Goal: Task Accomplishment & Management: Complete application form

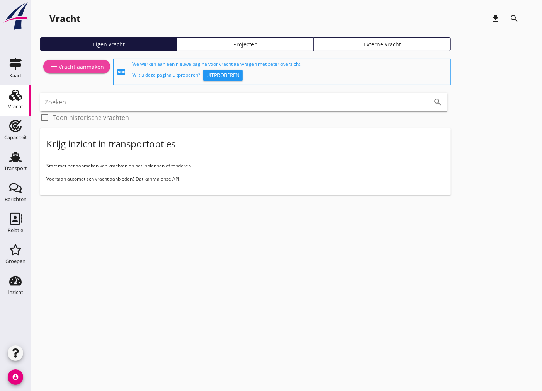
click at [90, 62] on div "add Vracht aanmaken" at bounding box center [76, 66] width 54 height 9
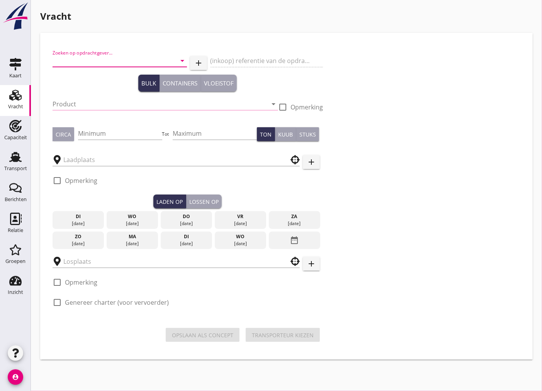
click at [100, 56] on input "Zoeken op opdrachtgever..." at bounding box center [109, 60] width 113 height 12
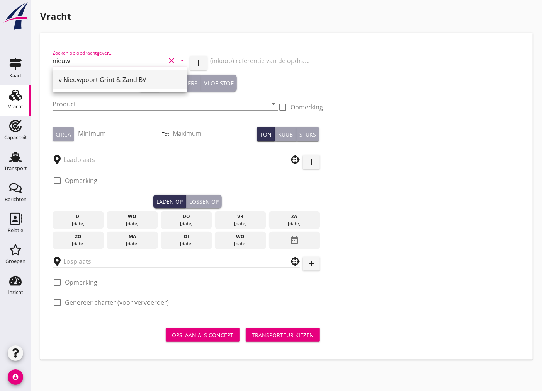
click at [109, 78] on div "v Nieuwpoort Grint & Zand BV" at bounding box center [120, 79] width 122 height 9
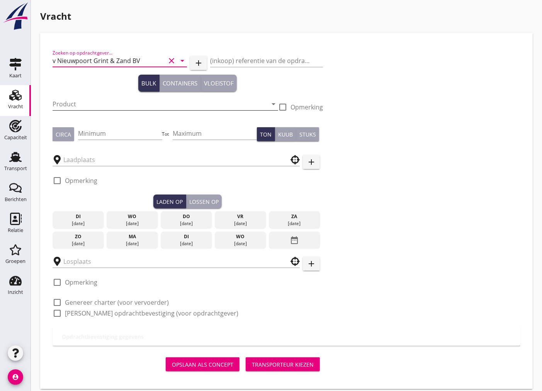
type input "v Nieuwpoort Grint & Zand BV"
click at [102, 98] on input "Product" at bounding box center [160, 104] width 215 height 12
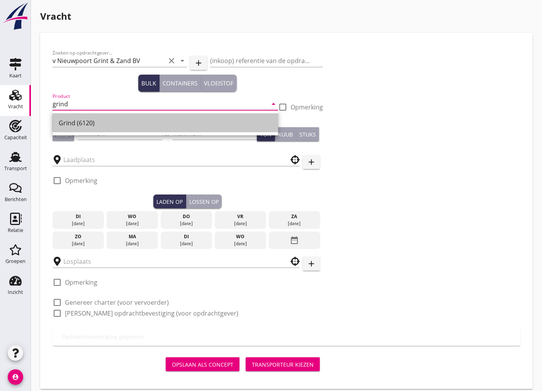
click at [167, 129] on div "Grind (6120)" at bounding box center [165, 123] width 213 height 19
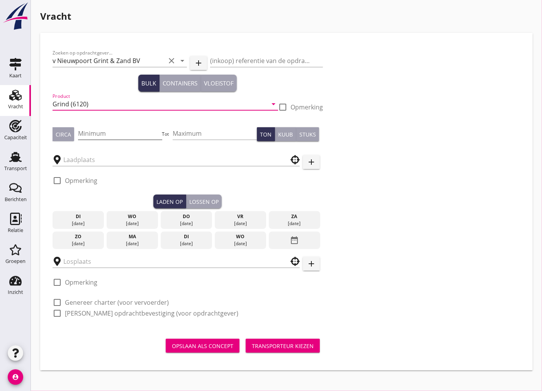
type input "Grind (6120)"
click at [115, 134] on input "Minimum" at bounding box center [120, 133] width 84 height 12
type input "1600"
click at [63, 132] on div "Circa" at bounding box center [63, 134] width 15 height 8
click at [120, 162] on input "text" at bounding box center [170, 159] width 215 height 12
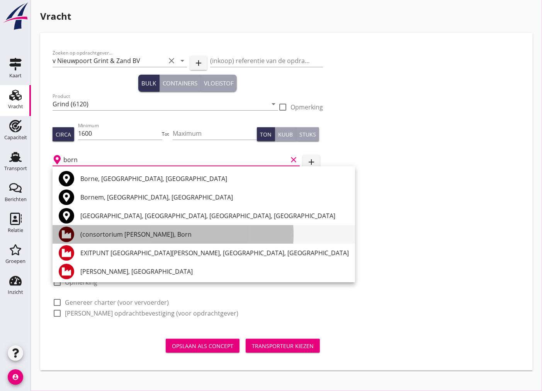
click at [148, 236] on div "(consortorium [PERSON_NAME]), Born" at bounding box center [214, 233] width 268 height 9
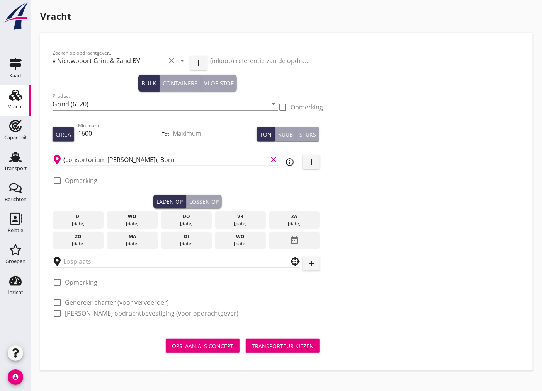
type input "(consortorium [PERSON_NAME]), Born"
click at [190, 218] on div "do" at bounding box center [187, 216] width 48 height 7
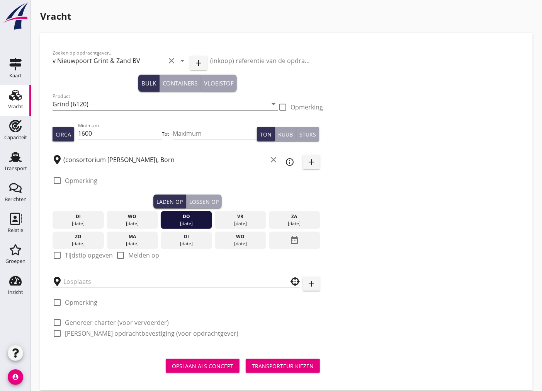
click at [139, 224] on div "[DATE]" at bounding box center [133, 223] width 48 height 7
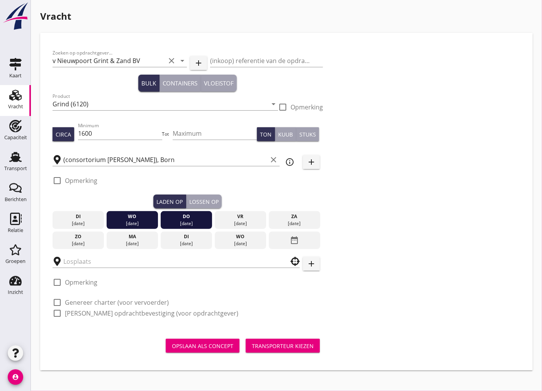
click at [182, 217] on div "do" at bounding box center [187, 216] width 48 height 7
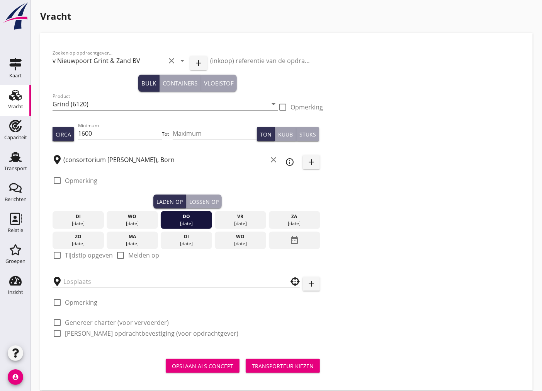
click at [143, 223] on div "[DATE]" at bounding box center [133, 223] width 48 height 7
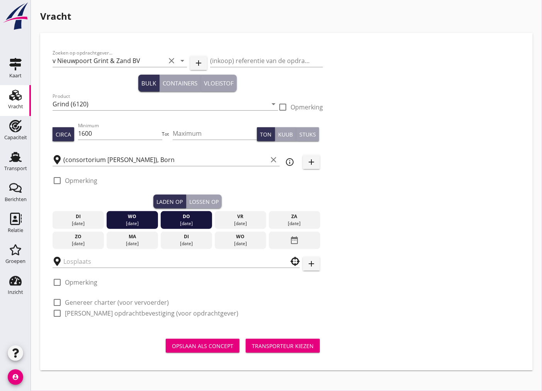
click at [143, 223] on div "[DATE]" at bounding box center [133, 223] width 48 height 7
click at [134, 216] on div "wo" at bounding box center [133, 216] width 48 height 7
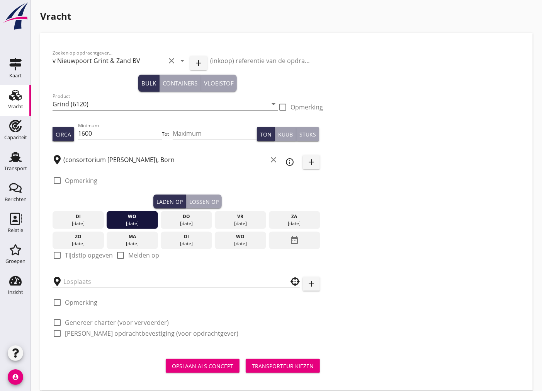
click at [61, 256] on div at bounding box center [57, 254] width 13 height 13
checkbox input "true"
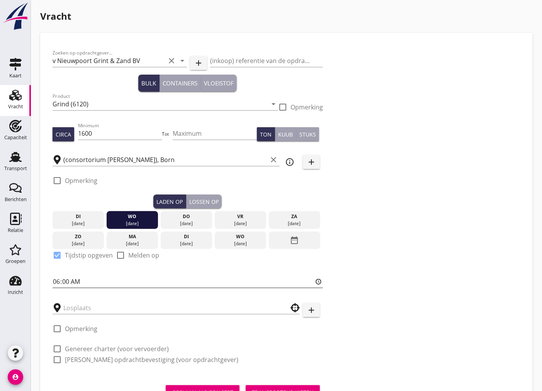
click at [58, 277] on input "06:00" at bounding box center [188, 281] width 270 height 12
type input "16:01"
click at [199, 201] on div "Lossen op" at bounding box center [203, 201] width 29 height 8
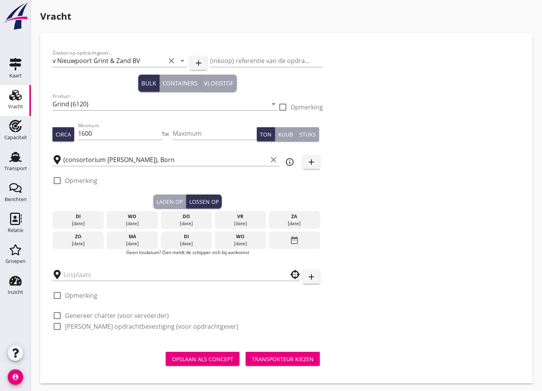
click at [240, 225] on div "[DATE]" at bounding box center [241, 223] width 48 height 7
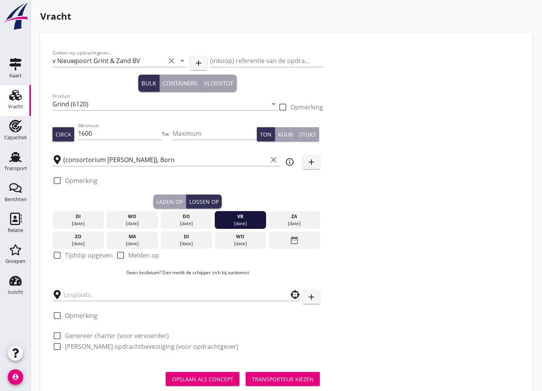
click at [51, 254] on div at bounding box center [57, 254] width 13 height 13
checkbox input "true"
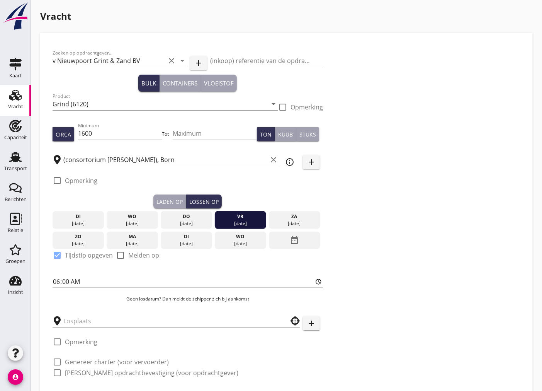
click at [66, 282] on input "06:00" at bounding box center [188, 281] width 270 height 12
type input "06:01"
click at [97, 319] on input "text" at bounding box center [170, 320] width 215 height 12
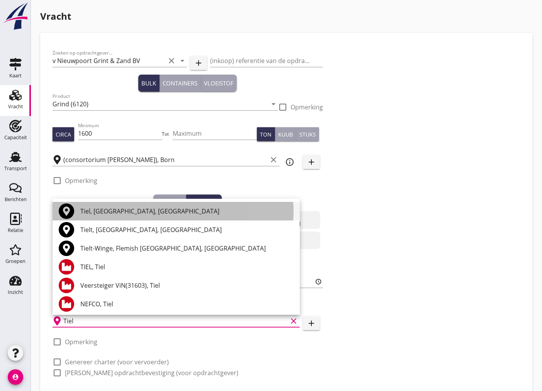
click at [127, 213] on div "Tiel, [GEOGRAPHIC_DATA], [GEOGRAPHIC_DATA]" at bounding box center [186, 210] width 213 height 9
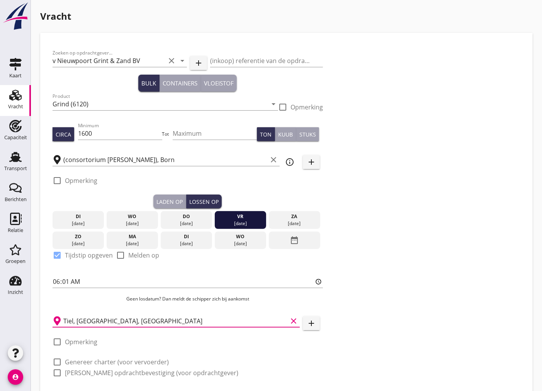
type input "Tiel, [GEOGRAPHIC_DATA], [GEOGRAPHIC_DATA]"
click at [55, 338] on div at bounding box center [57, 341] width 13 height 13
checkbox input "true"
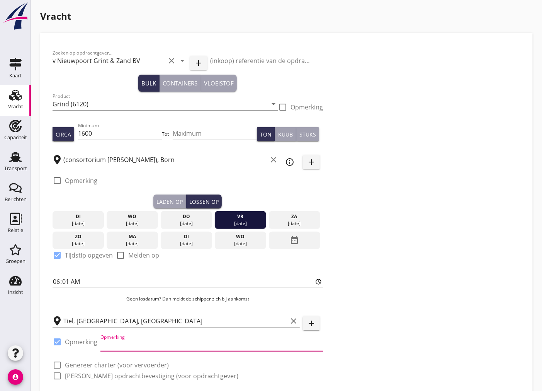
click at [137, 342] on input "Opmerking" at bounding box center [211, 344] width 223 height 12
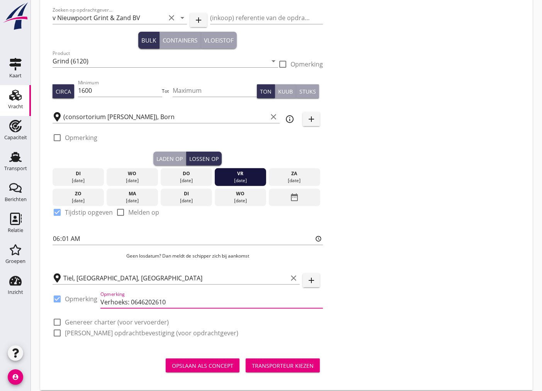
scroll to position [51, 0]
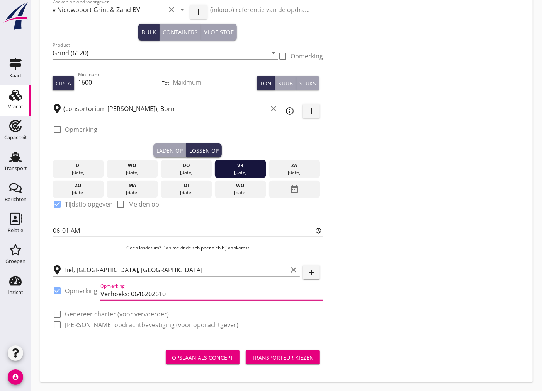
type input "Verhoeks: 0646202610"
click at [57, 312] on div at bounding box center [57, 313] width 13 height 13
checkbox input "true"
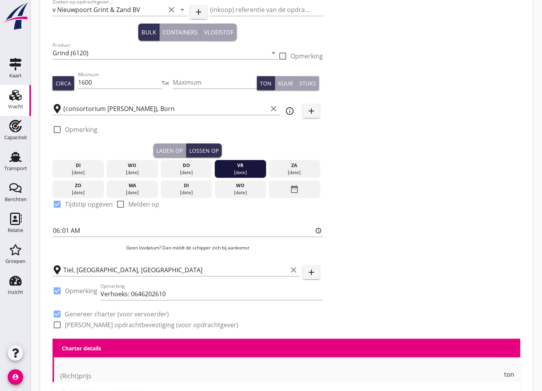
click at [59, 321] on div at bounding box center [57, 324] width 13 height 13
checkbox input "true"
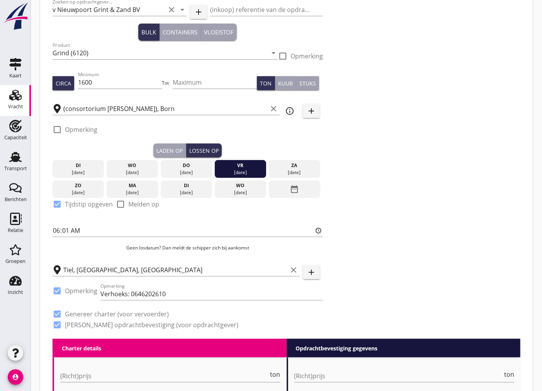
scroll to position [223, 0]
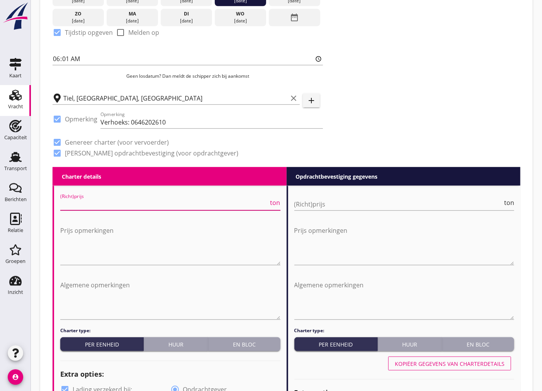
click at [160, 203] on input "(Richt)prijs" at bounding box center [164, 204] width 209 height 12
type input "4"
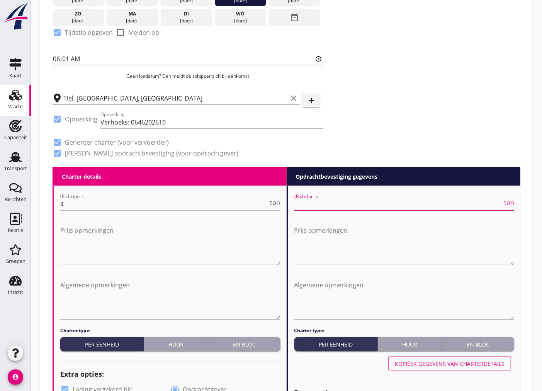
click at [422, 201] on input "(Richt)prijs" at bounding box center [398, 204] width 209 height 12
type input "4"
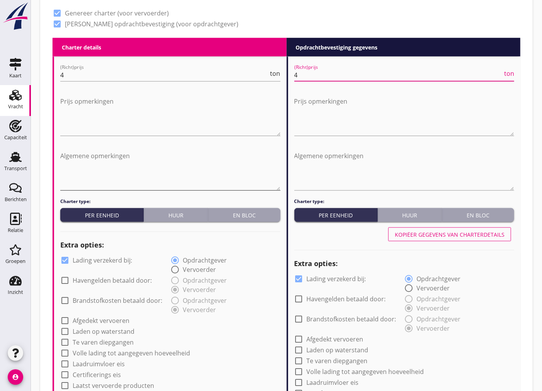
scroll to position [480, 0]
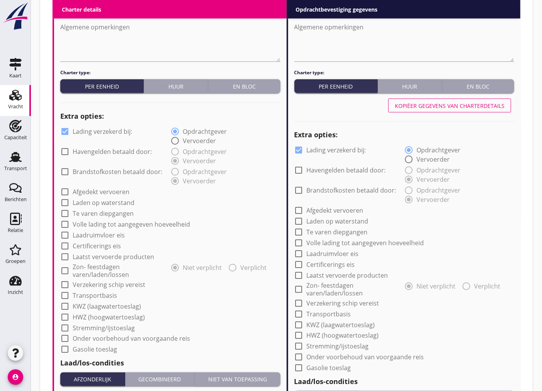
click at [59, 131] on div at bounding box center [64, 131] width 13 height 13
checkbox input "false"
click at [302, 147] on div at bounding box center [298, 149] width 13 height 13
checkbox input "false"
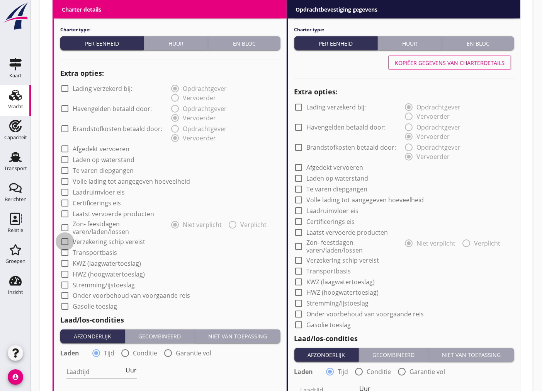
click at [64, 239] on div at bounding box center [64, 241] width 13 height 13
checkbox input "true"
click at [298, 260] on div at bounding box center [298, 259] width 13 height 13
checkbox input "true"
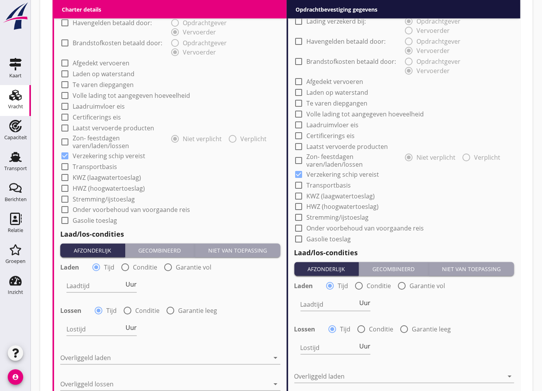
scroll to position [652, 0]
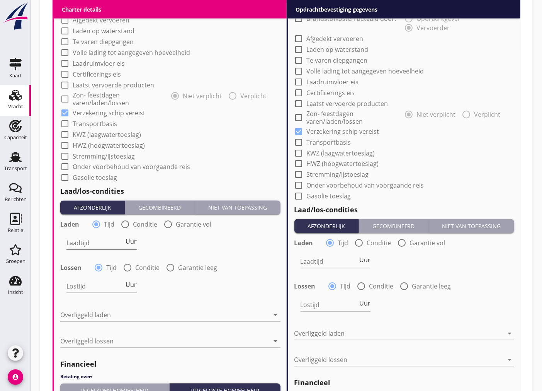
click at [93, 245] on input "Laadtijd" at bounding box center [95, 243] width 58 height 12
type input "24"
click at [99, 287] on input "Lostijd" at bounding box center [95, 286] width 58 height 12
type input "24"
click at [194, 317] on div at bounding box center [164, 315] width 209 height 12
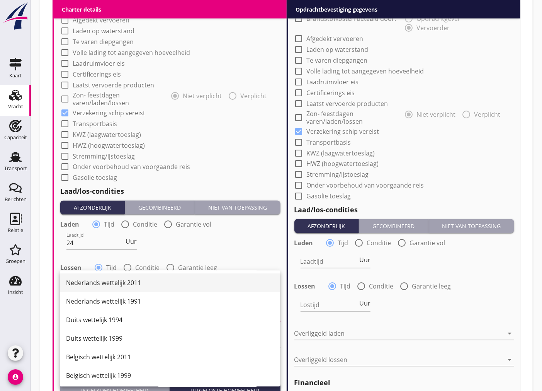
click at [194, 285] on div "Nederlands wettelijk 2011" at bounding box center [170, 282] width 208 height 9
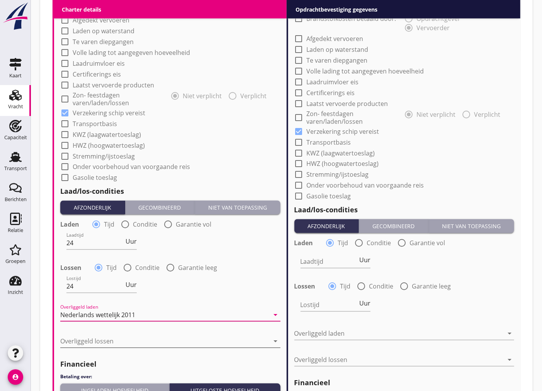
click at [194, 346] on div at bounding box center [164, 341] width 209 height 12
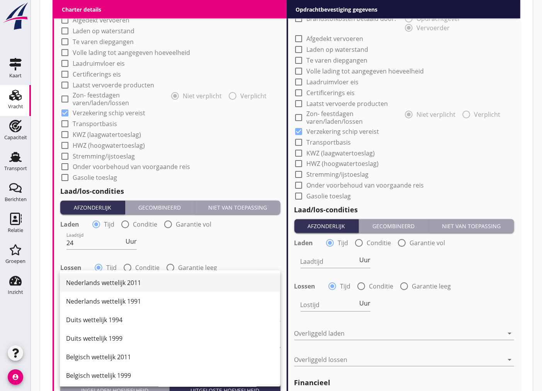
click at [184, 277] on div "Nederlands wettelijk 2011" at bounding box center [170, 283] width 208 height 19
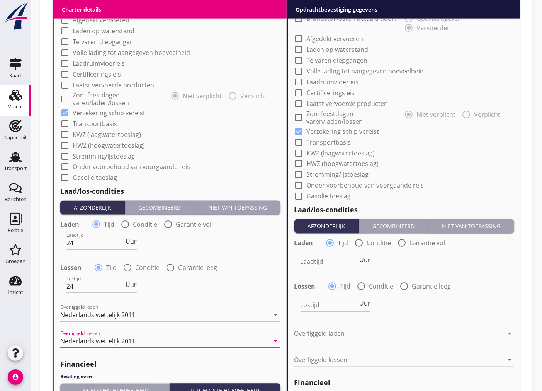
scroll to position [781, 0]
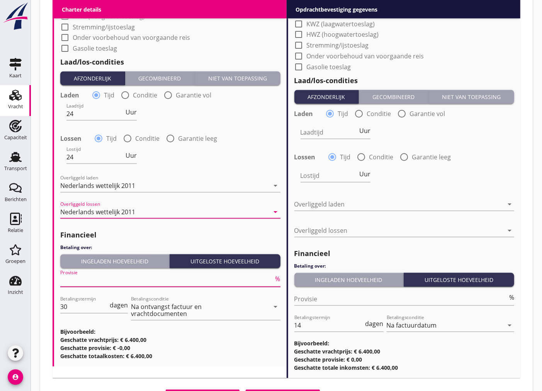
click at [83, 277] on input "Provisie" at bounding box center [167, 280] width 214 height 12
type input "5"
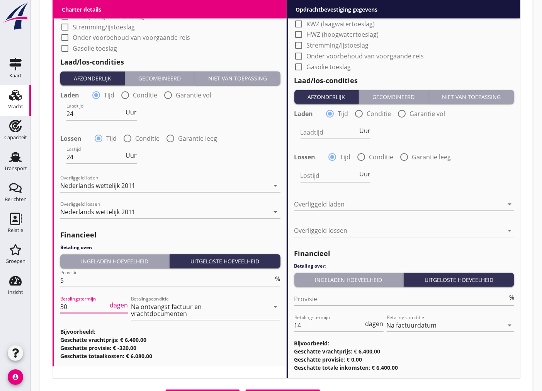
drag, startPoint x: 70, startPoint y: 305, endPoint x: 30, endPoint y: 309, distance: 40.4
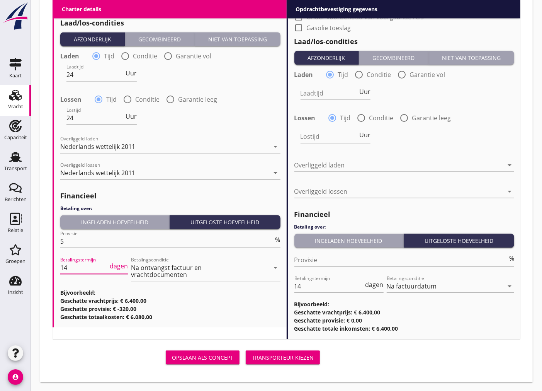
scroll to position [562, 0]
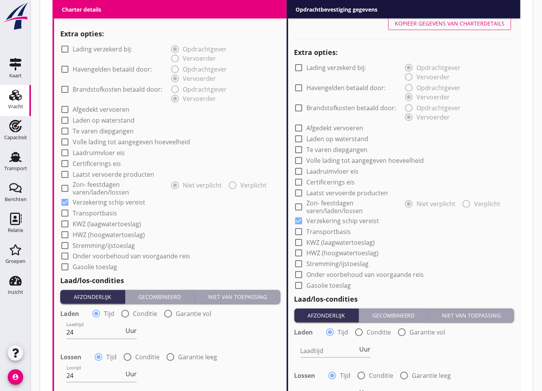
type input "14"
click at [456, 24] on div "Kopiëer gegevens van charterdetails" at bounding box center [450, 23] width 110 height 8
type input "24"
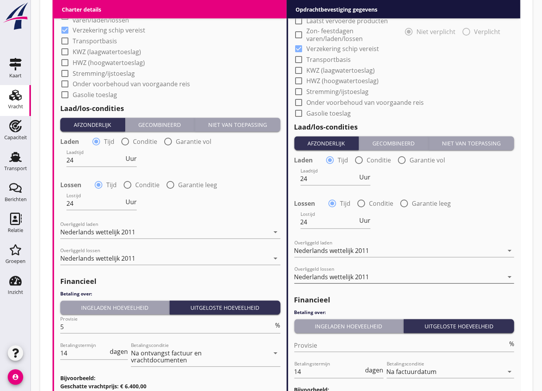
scroll to position [820, 0]
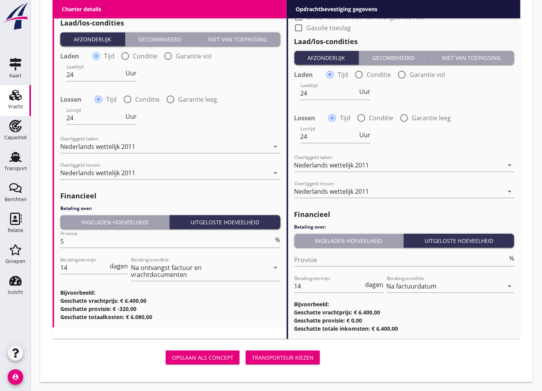
click at [282, 357] on div "Transporteur kiezen" at bounding box center [283, 357] width 62 height 8
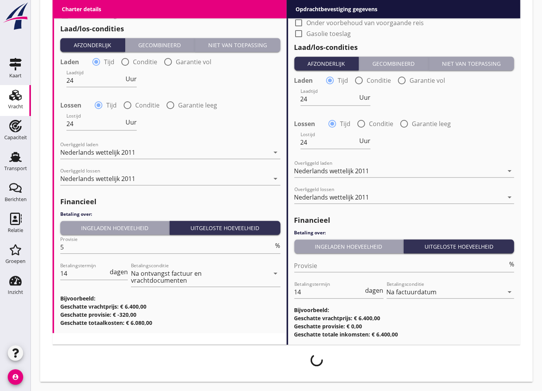
scroll to position [814, 0]
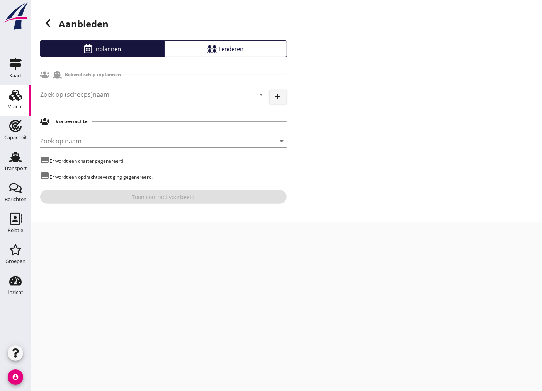
click at [175, 101] on div "Zoek op (scheeps)naam arrow_drop_down" at bounding box center [153, 98] width 226 height 20
click at [174, 97] on input "Zoek op (scheeps)naam" at bounding box center [142, 94] width 204 height 12
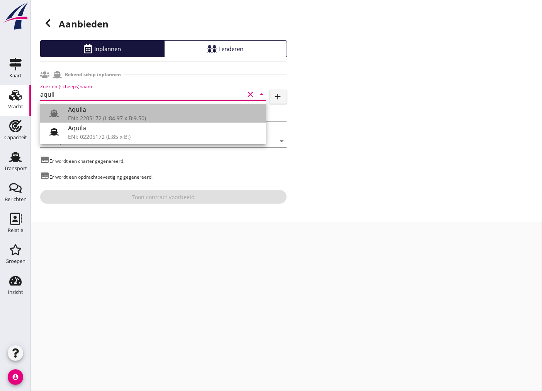
click at [167, 116] on div "ENI: 2205172 (L:84.97 x B:9.50)" at bounding box center [164, 118] width 192 height 8
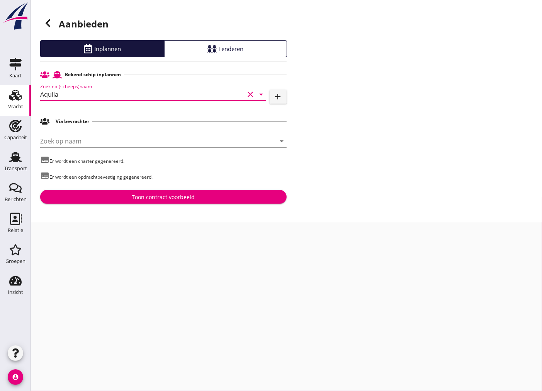
type input "Aquila"
click at [180, 200] on div "Toon contract voorbeeld" at bounding box center [163, 197] width 63 height 8
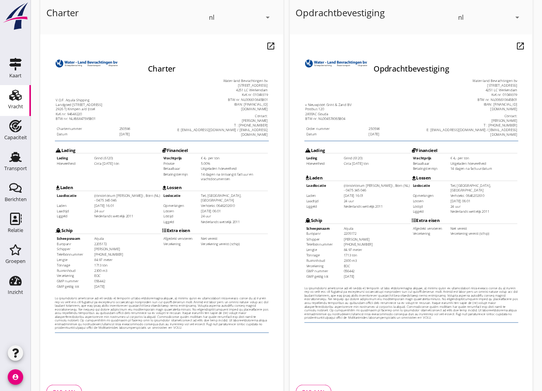
scroll to position [92, 0]
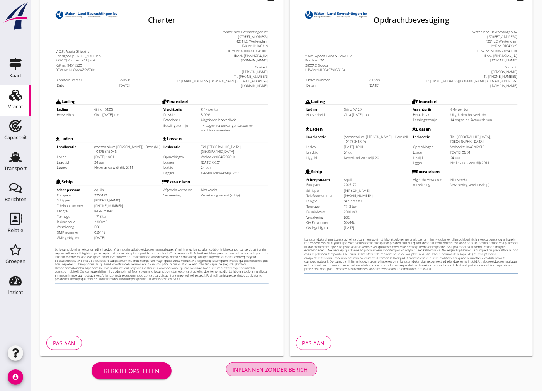
click at [273, 368] on div "Inplannen zonder bericht" at bounding box center [272, 369] width 78 height 8
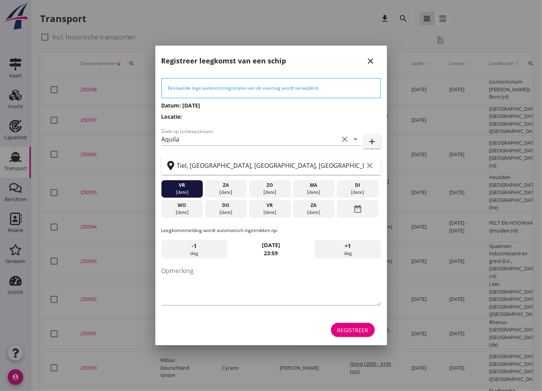
click at [360, 333] on div "Registreer" at bounding box center [352, 330] width 31 height 8
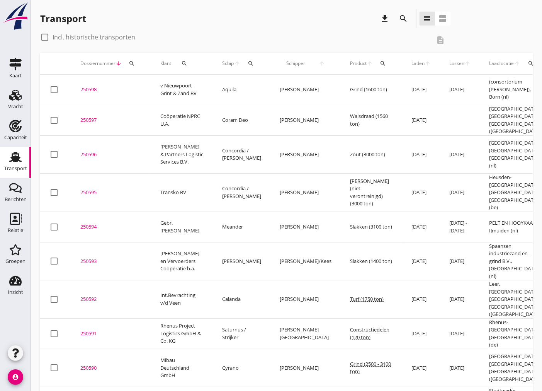
click at [93, 82] on td "250598 upload_file Drop hier uw bestand om het aan het dossier toe te voegen" at bounding box center [111, 90] width 80 height 31
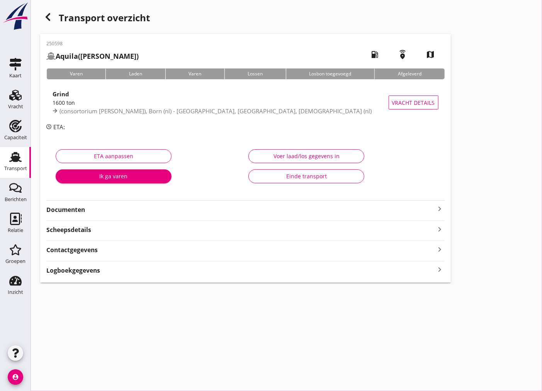
click at [209, 212] on strong "Documenten" at bounding box center [240, 209] width 389 height 9
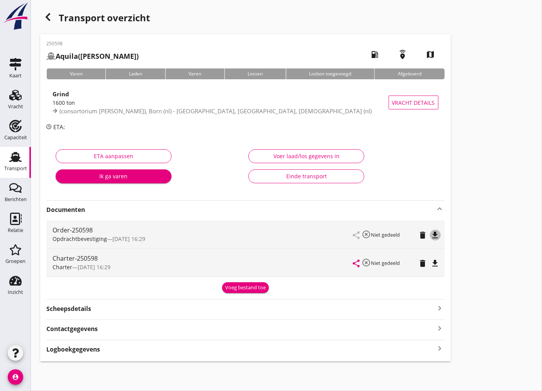
click at [438, 234] on icon "file_download" at bounding box center [435, 234] width 9 height 9
click at [435, 259] on icon "file_download" at bounding box center [435, 262] width 9 height 9
